Goal: Find specific page/section: Find specific page/section

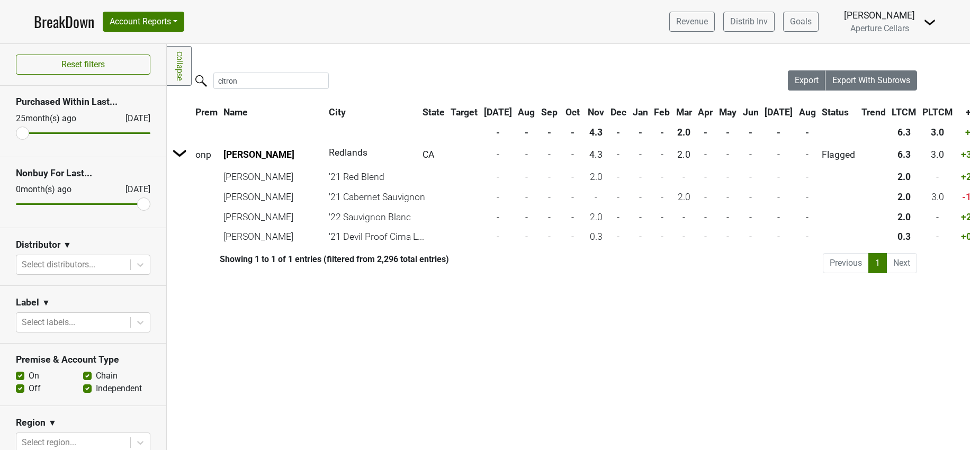
drag, startPoint x: 242, startPoint y: 80, endPoint x: 202, endPoint y: 78, distance: 39.7
click at [202, 78] on label "citron" at bounding box center [249, 79] width 115 height 19
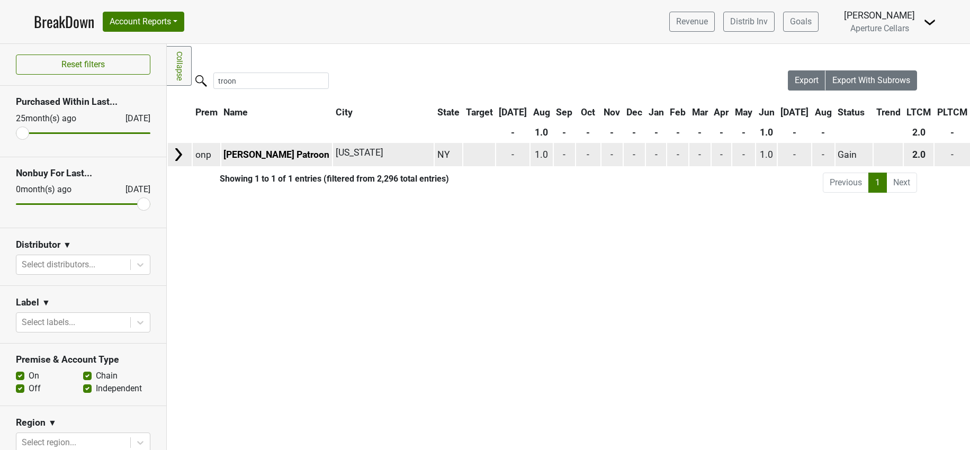
click at [176, 149] on img at bounding box center [178, 155] width 16 height 16
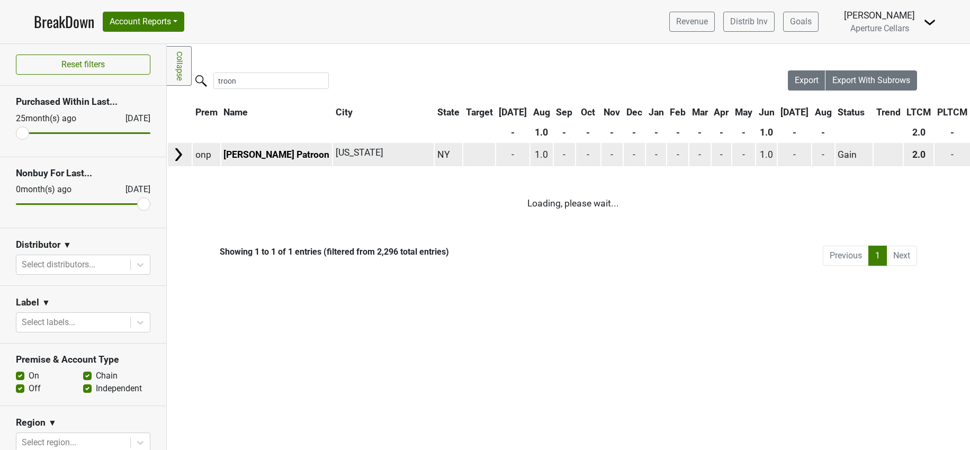
click at [177, 151] on img at bounding box center [178, 155] width 16 height 16
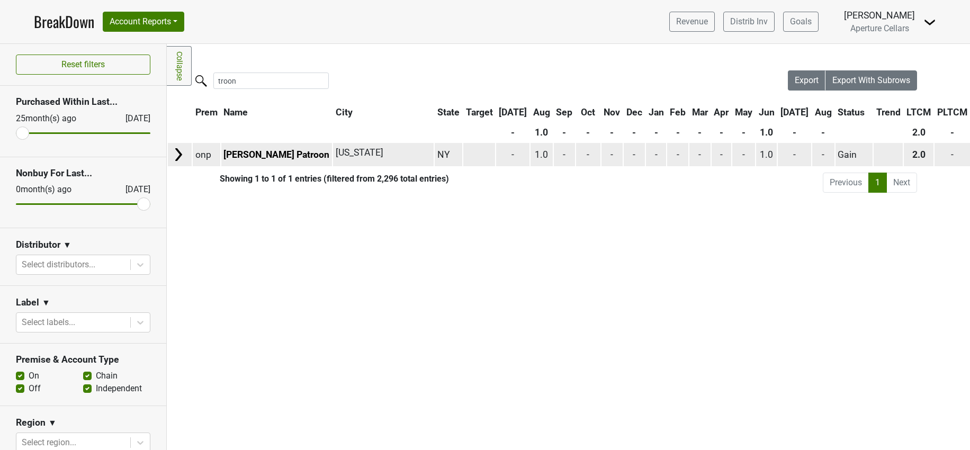
click at [177, 151] on img at bounding box center [178, 155] width 16 height 16
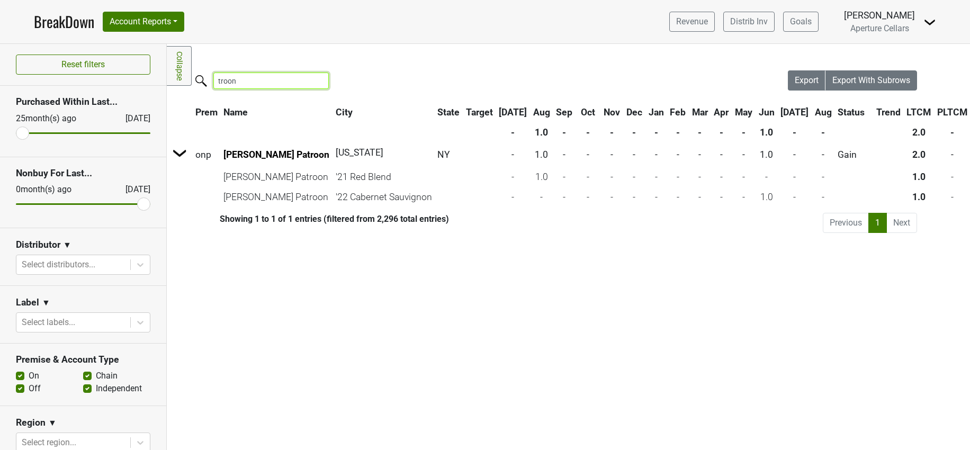
drag, startPoint x: 256, startPoint y: 83, endPoint x: 195, endPoint y: 79, distance: 61.0
click at [195, 79] on label "troon" at bounding box center [249, 79] width 115 height 19
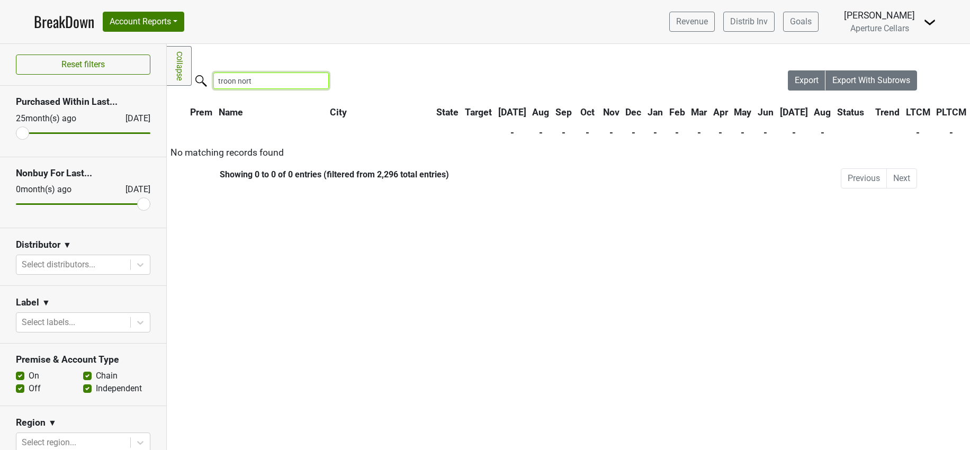
type input "troon north"
click at [321, 80] on input "troon north" at bounding box center [270, 81] width 115 height 16
click at [318, 81] on input "troon north" at bounding box center [270, 81] width 115 height 16
click at [314, 81] on input "troon north" at bounding box center [270, 81] width 115 height 16
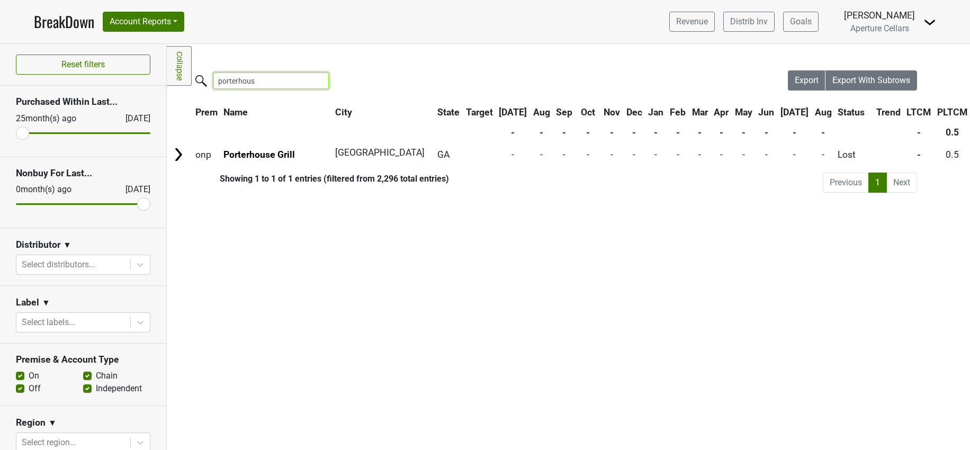
type input "porterhouse"
click at [316, 81] on input "porterhouse" at bounding box center [270, 81] width 115 height 16
click at [311, 78] on input "porterhouse" at bounding box center [270, 81] width 115 height 16
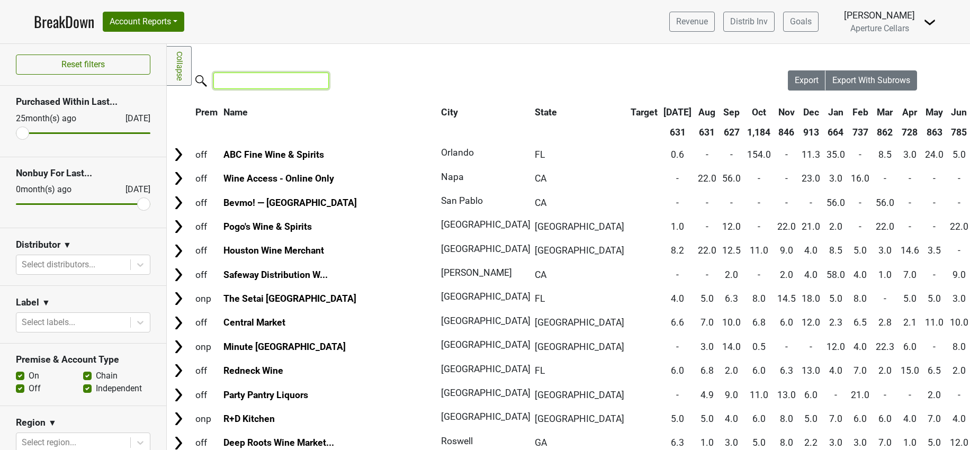
click at [266, 79] on input "search" at bounding box center [270, 81] width 115 height 16
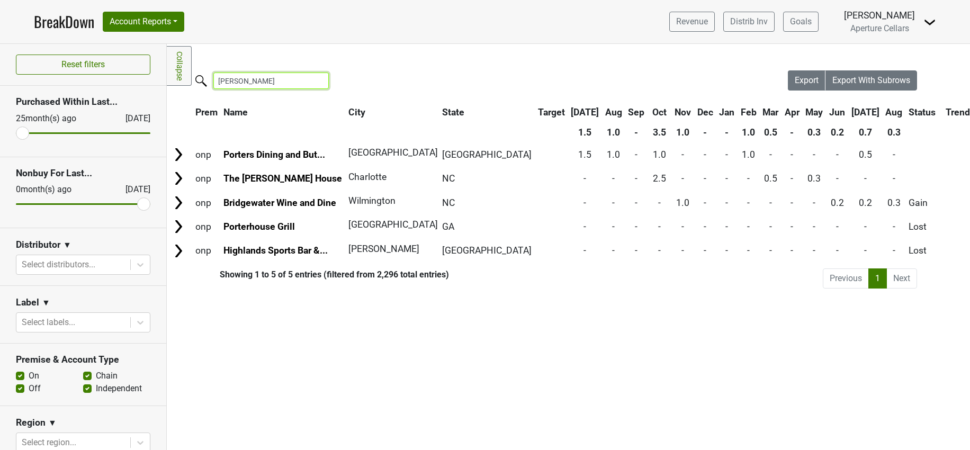
type input "[PERSON_NAME]"
